Goal: Transaction & Acquisition: Purchase product/service

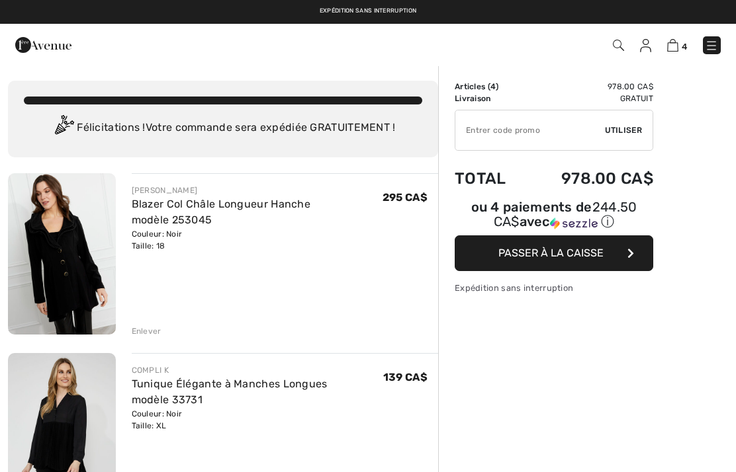
checkbox input "true"
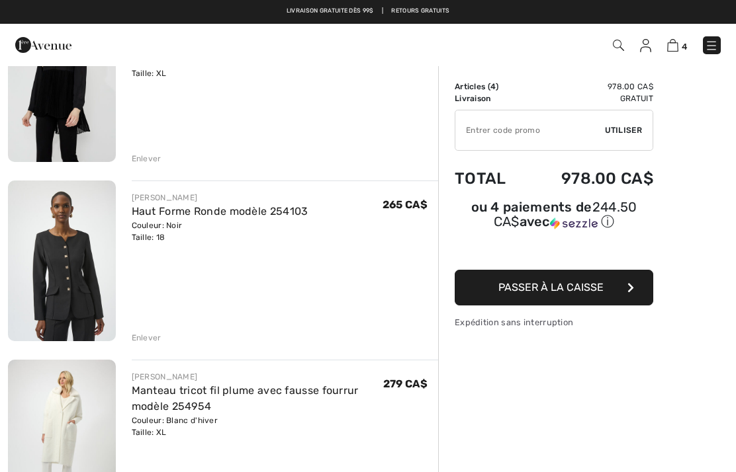
scroll to position [352, 0]
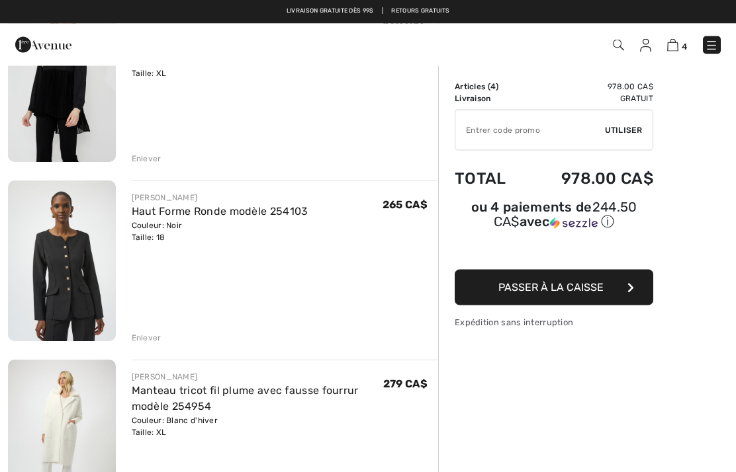
click at [220, 214] on link "Haut Forme Ronde modèle 254103" at bounding box center [220, 212] width 177 height 13
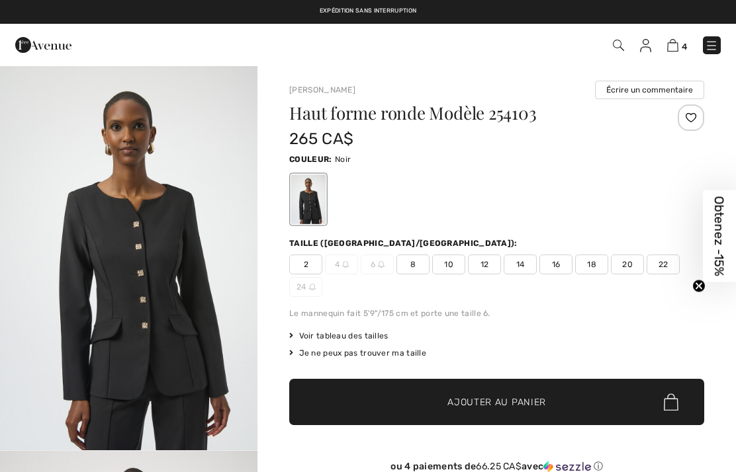
checkbox input "true"
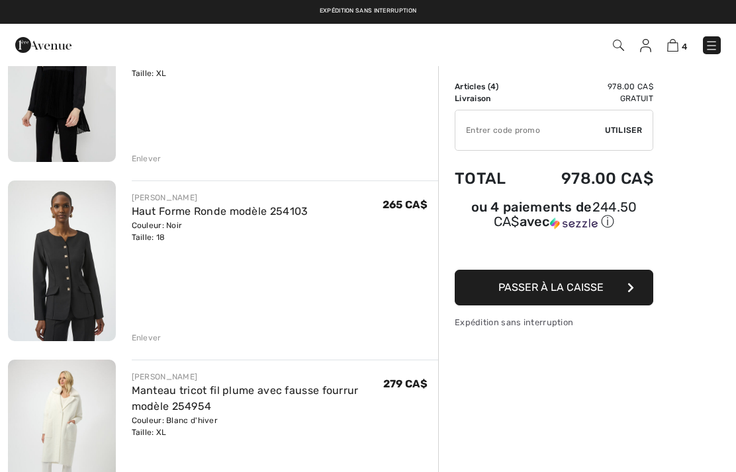
click at [151, 335] on div "Enlever" at bounding box center [147, 338] width 30 height 12
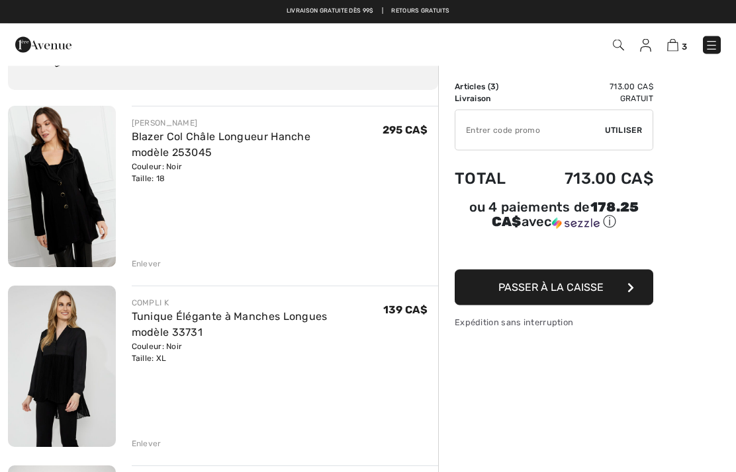
scroll to position [67, 0]
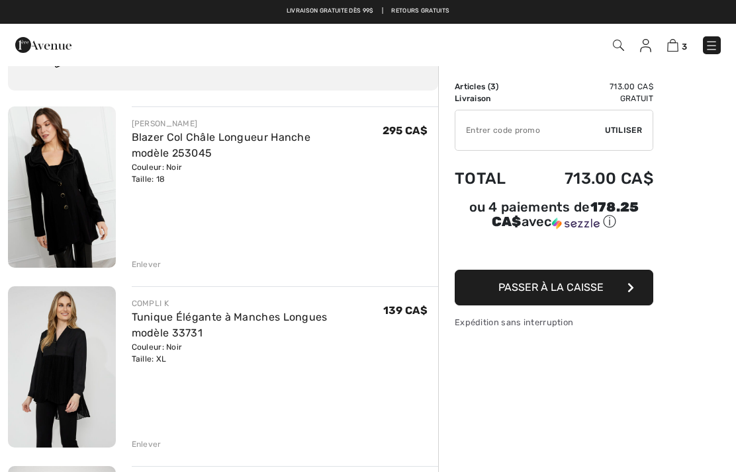
click at [73, 190] on img at bounding box center [62, 187] width 108 height 161
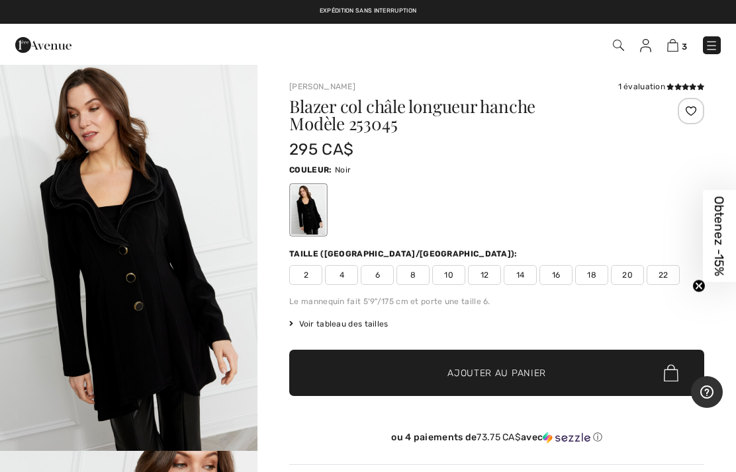
click at [226, 302] on img "1 / 4" at bounding box center [128, 258] width 257 height 386
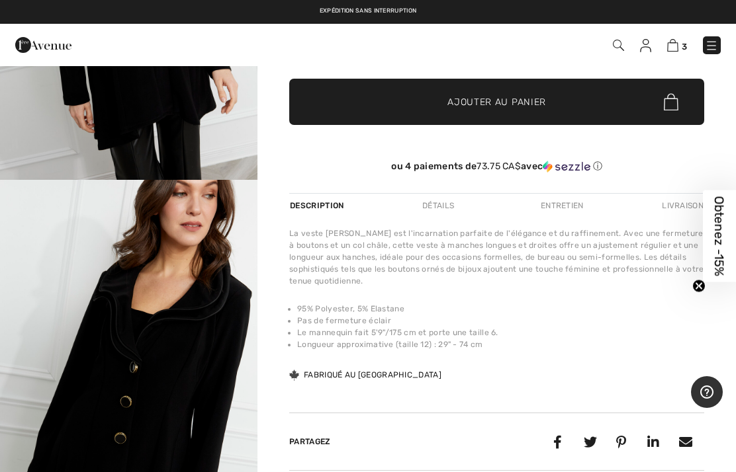
scroll to position [222, 0]
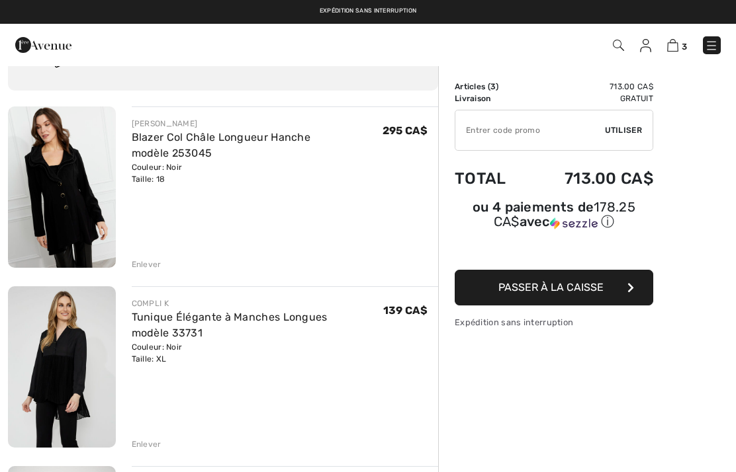
click at [154, 263] on div "Enlever" at bounding box center [147, 265] width 30 height 12
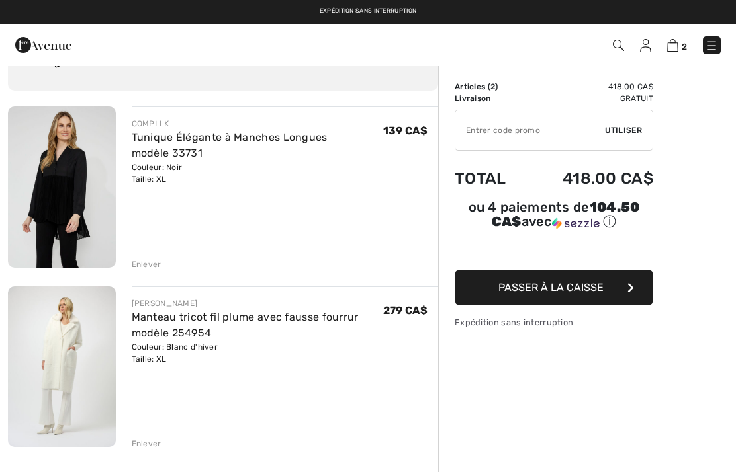
click at [63, 204] on img at bounding box center [62, 187] width 108 height 161
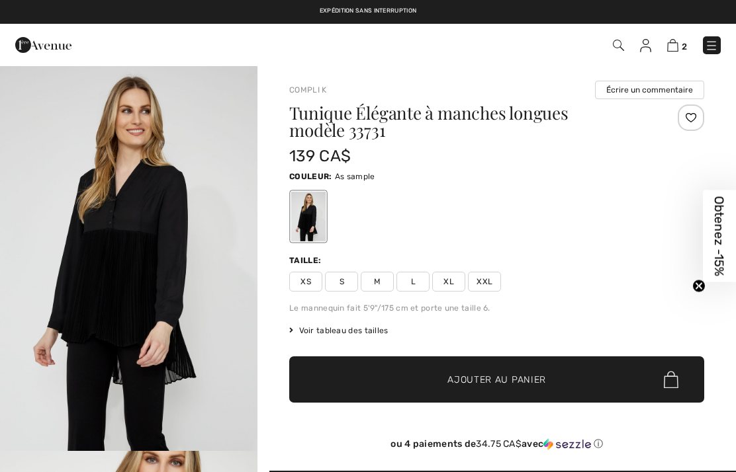
checkbox input "true"
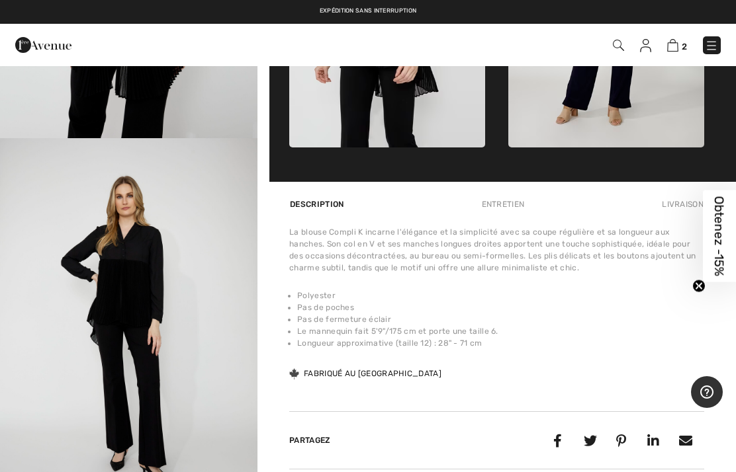
scroll to position [695, 0]
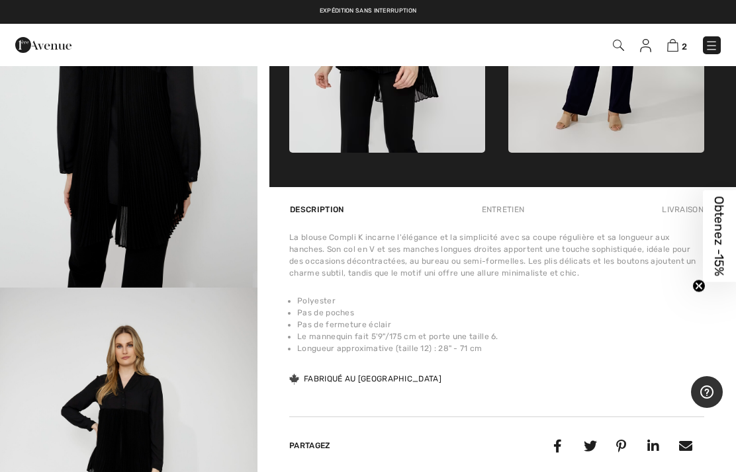
click at [335, 308] on li "Pas de poches" at bounding box center [500, 313] width 407 height 12
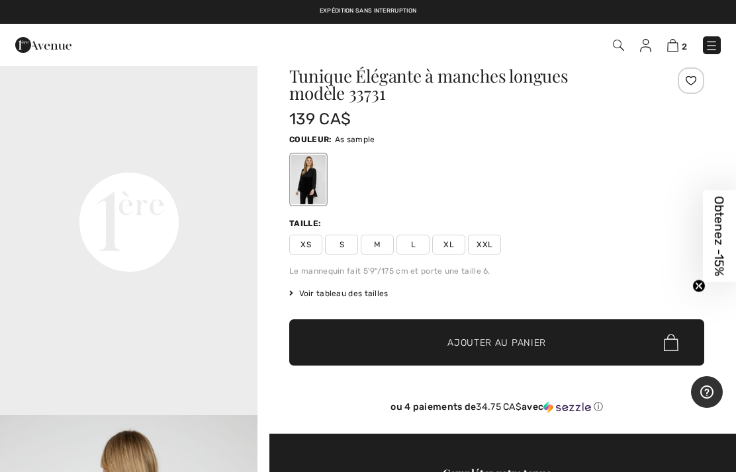
scroll to position [0, 0]
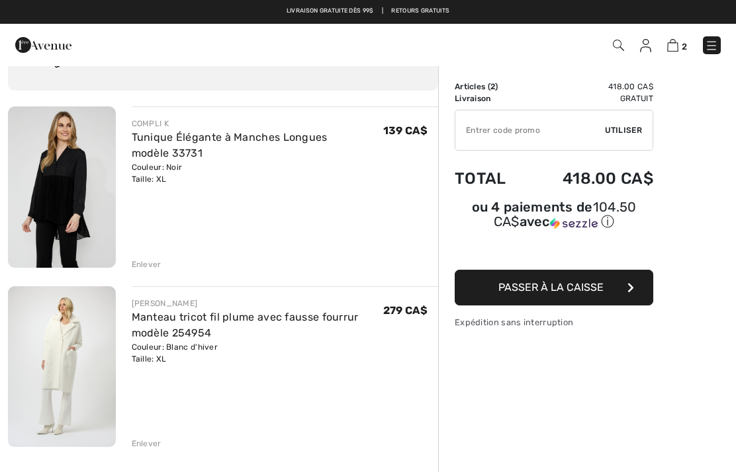
click at [147, 266] on div "Enlever" at bounding box center [147, 265] width 30 height 12
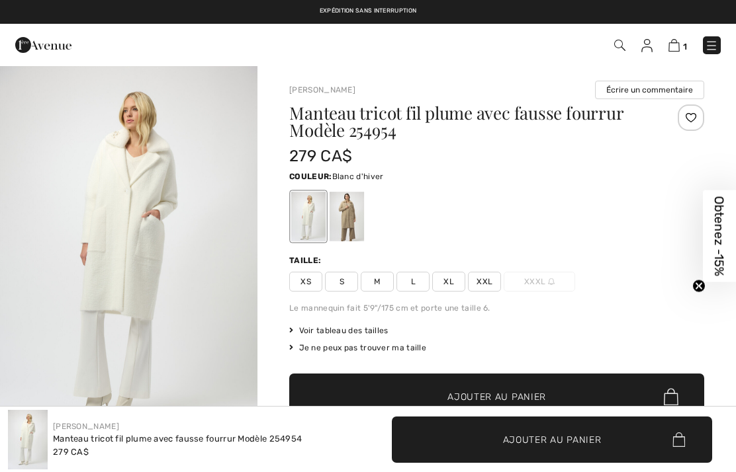
checkbox input "true"
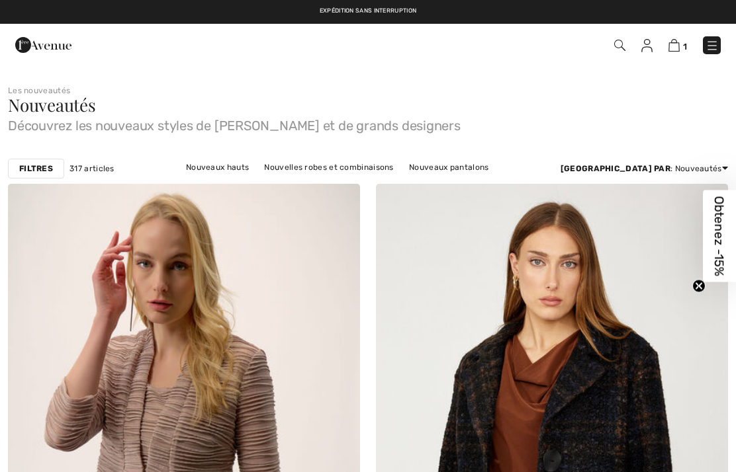
checkbox input "true"
